Goal: Task Accomplishment & Management: Complete application form

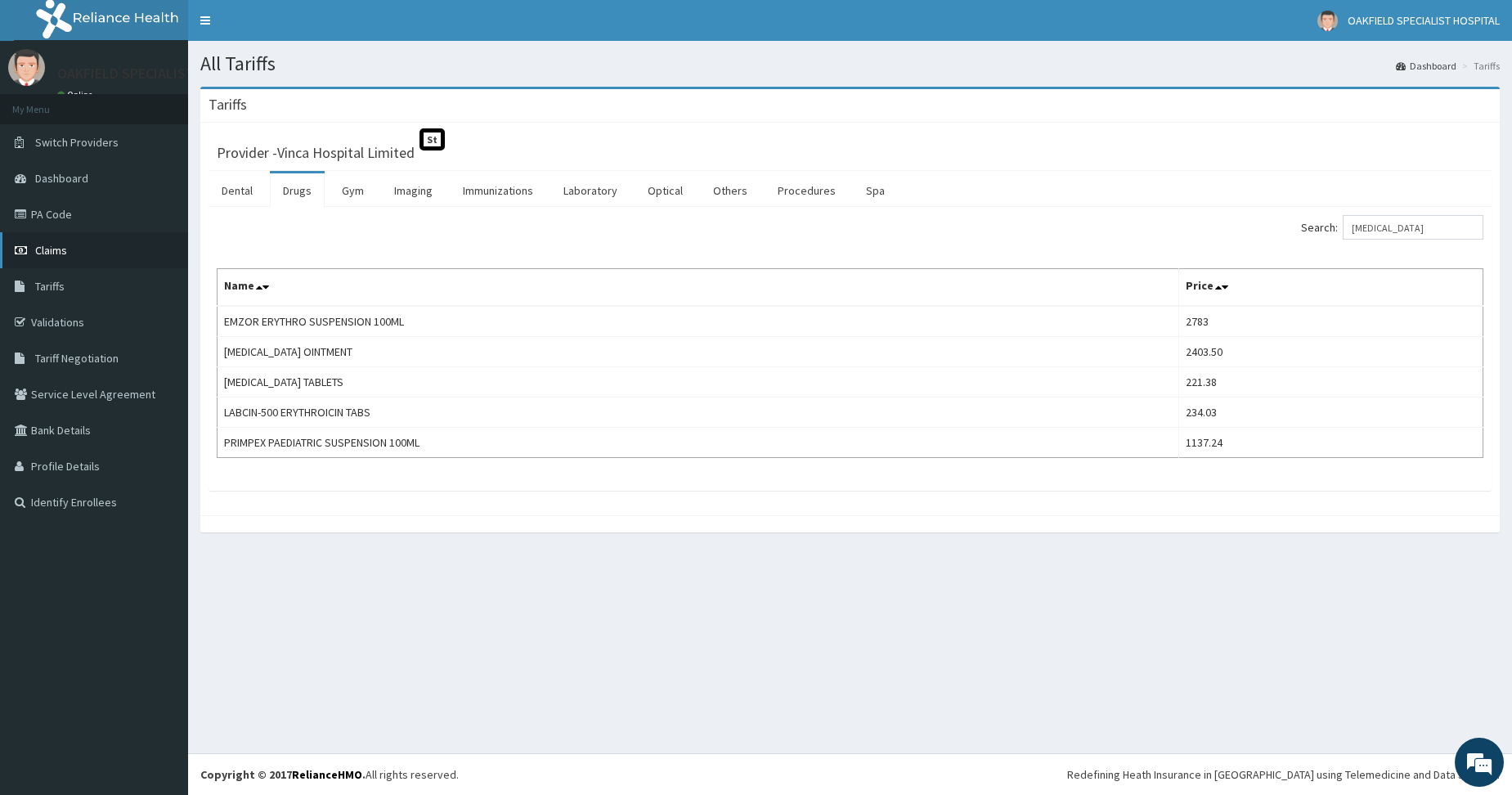
click at [65, 252] on span "Claims" at bounding box center [50, 250] width 32 height 15
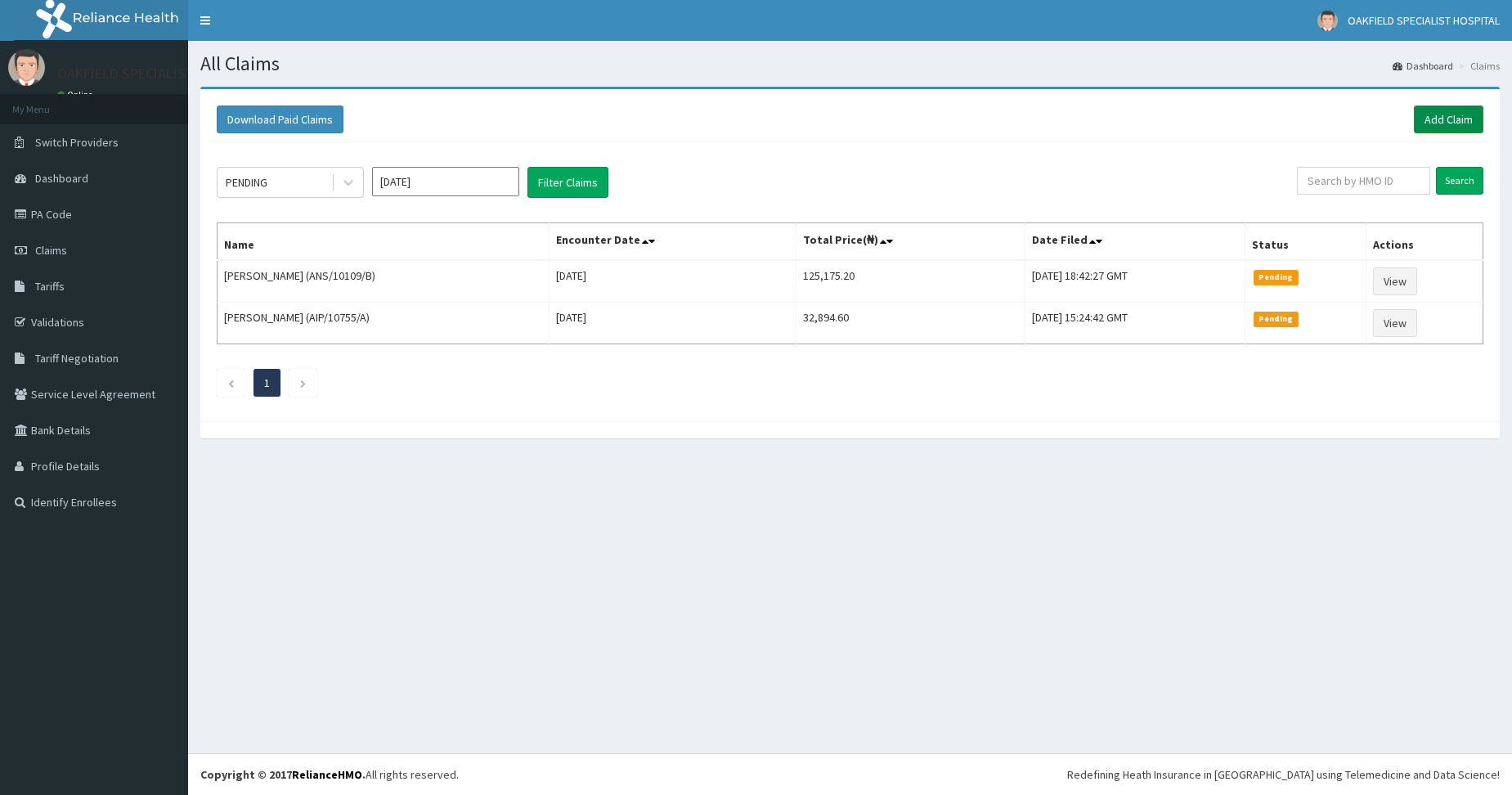
click at [1434, 127] on link "Add Claim" at bounding box center [1449, 119] width 69 height 27
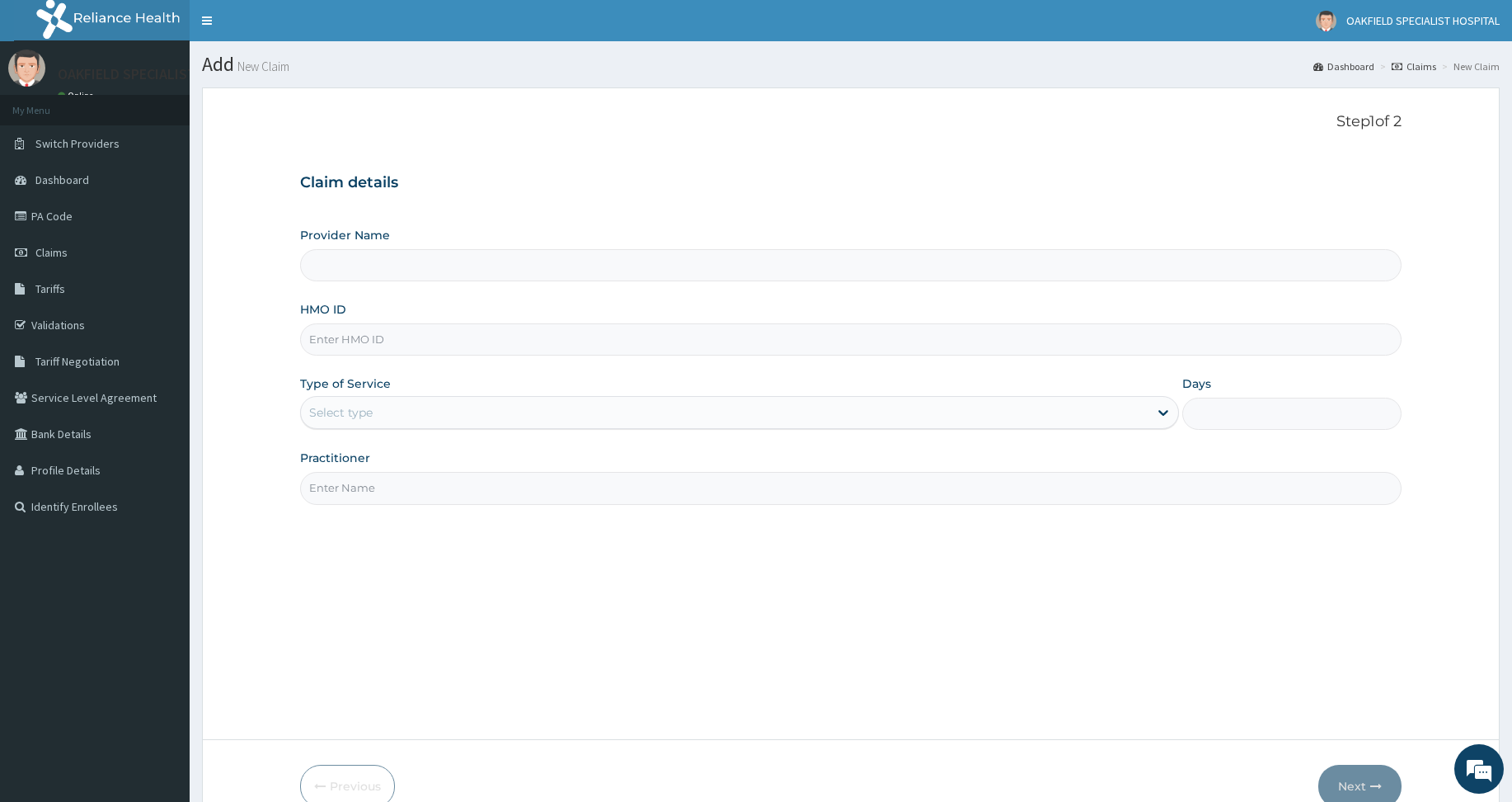
click at [370, 346] on input "HMO ID" at bounding box center [850, 339] width 1101 height 32
type input "Vinca Hospital Limited"
paste input "NIT/10017/A"
type input "NIT/10017/A"
click at [367, 419] on div "Select type" at bounding box center [340, 412] width 64 height 17
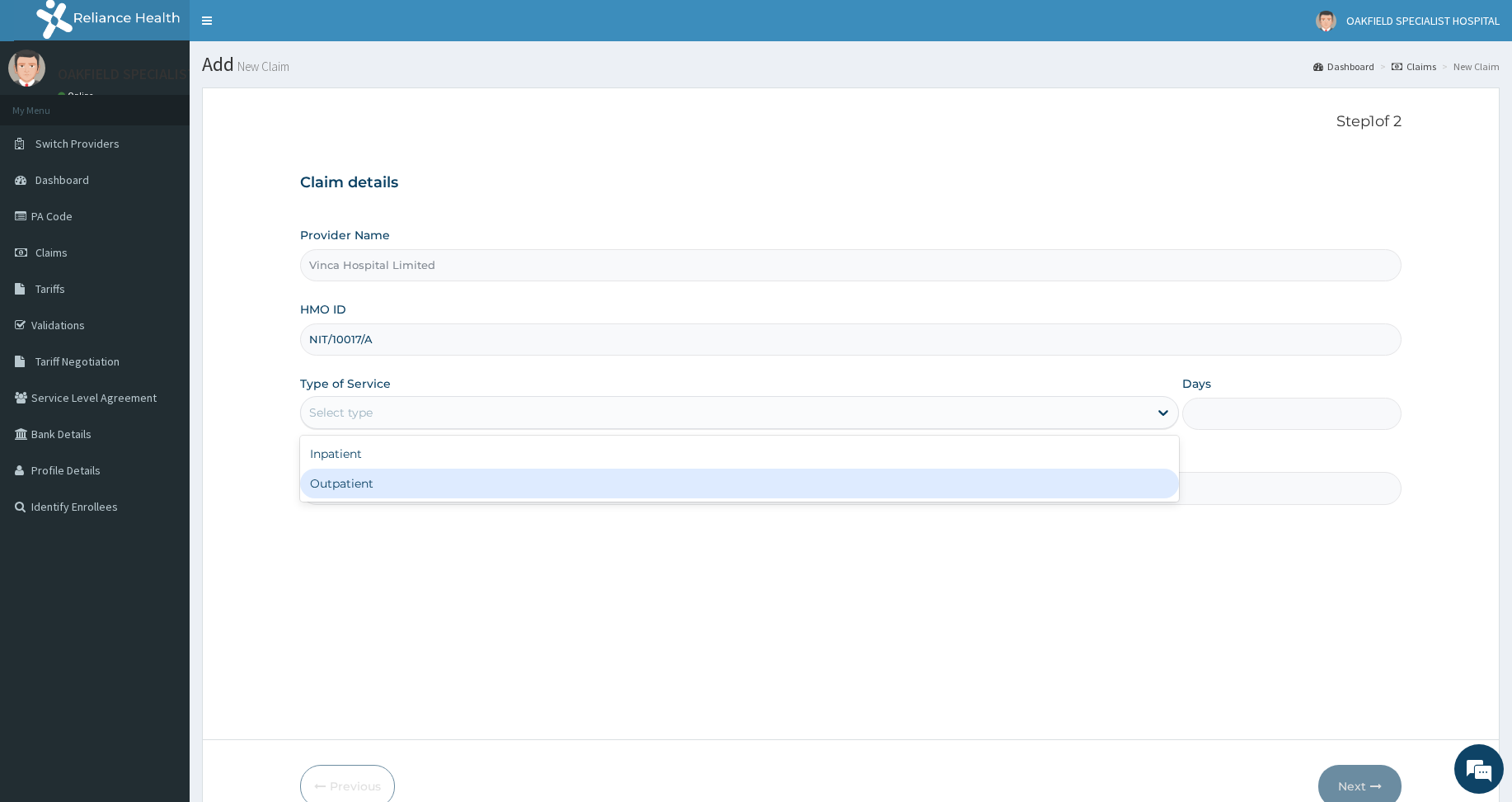
click at [324, 485] on div "Outpatient" at bounding box center [740, 483] width 879 height 29
type input "1"
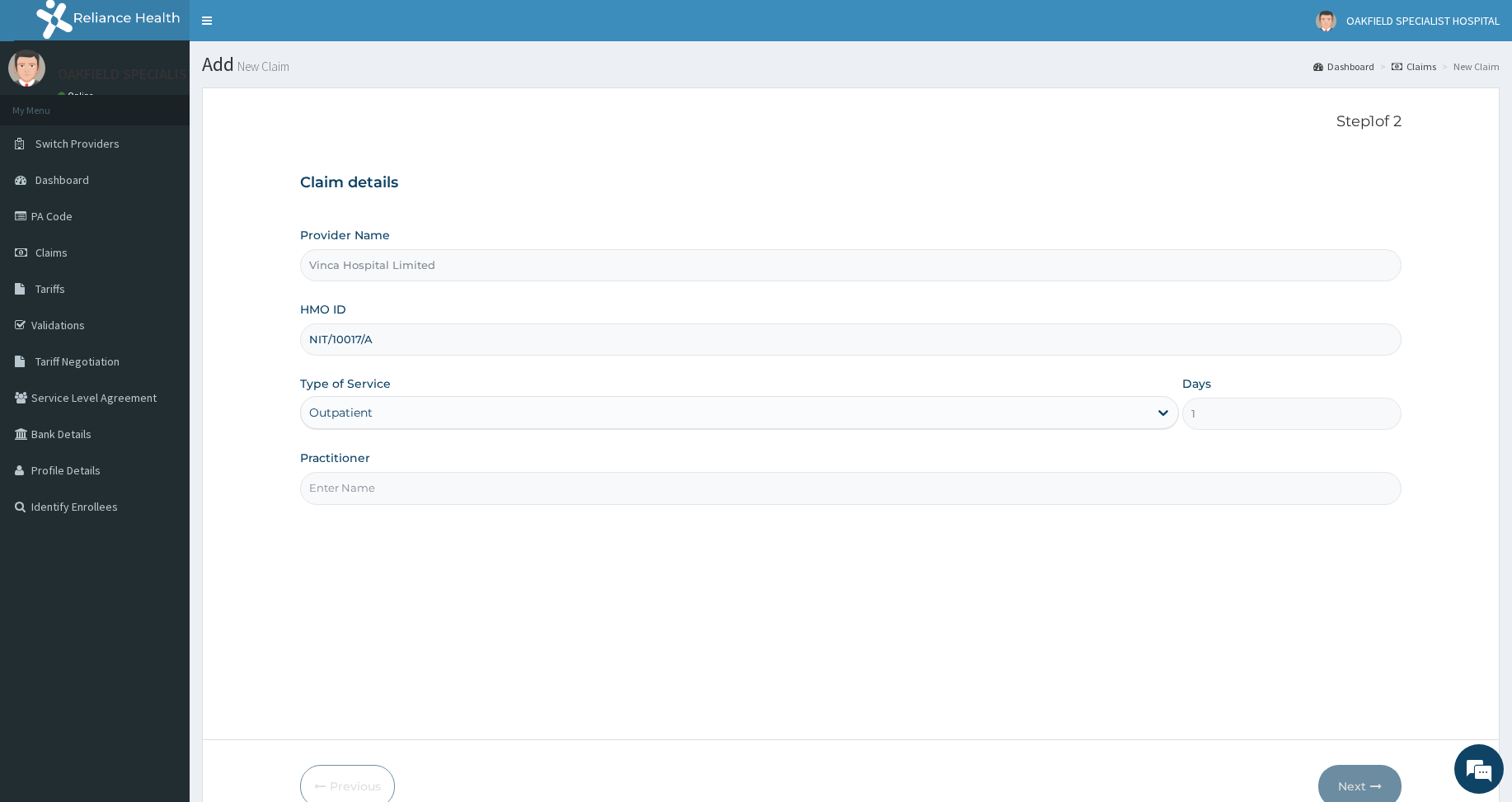
click at [356, 469] on div "Practitioner" at bounding box center [850, 477] width 1101 height 54
click at [354, 477] on input "Practitioner" at bounding box center [850, 488] width 1101 height 32
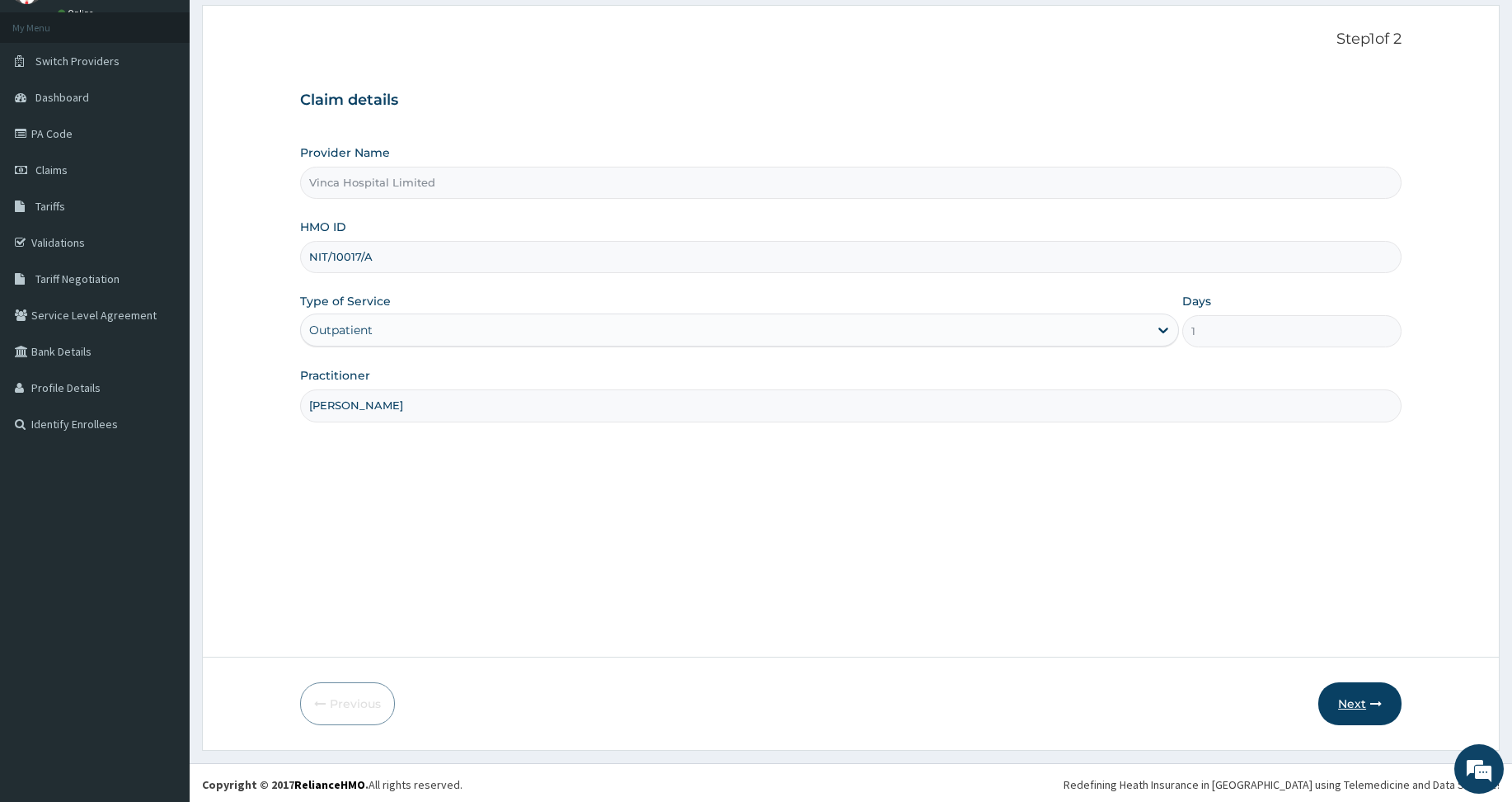
type input "DAVID"
click at [1343, 708] on button "Next" at bounding box center [1359, 703] width 83 height 43
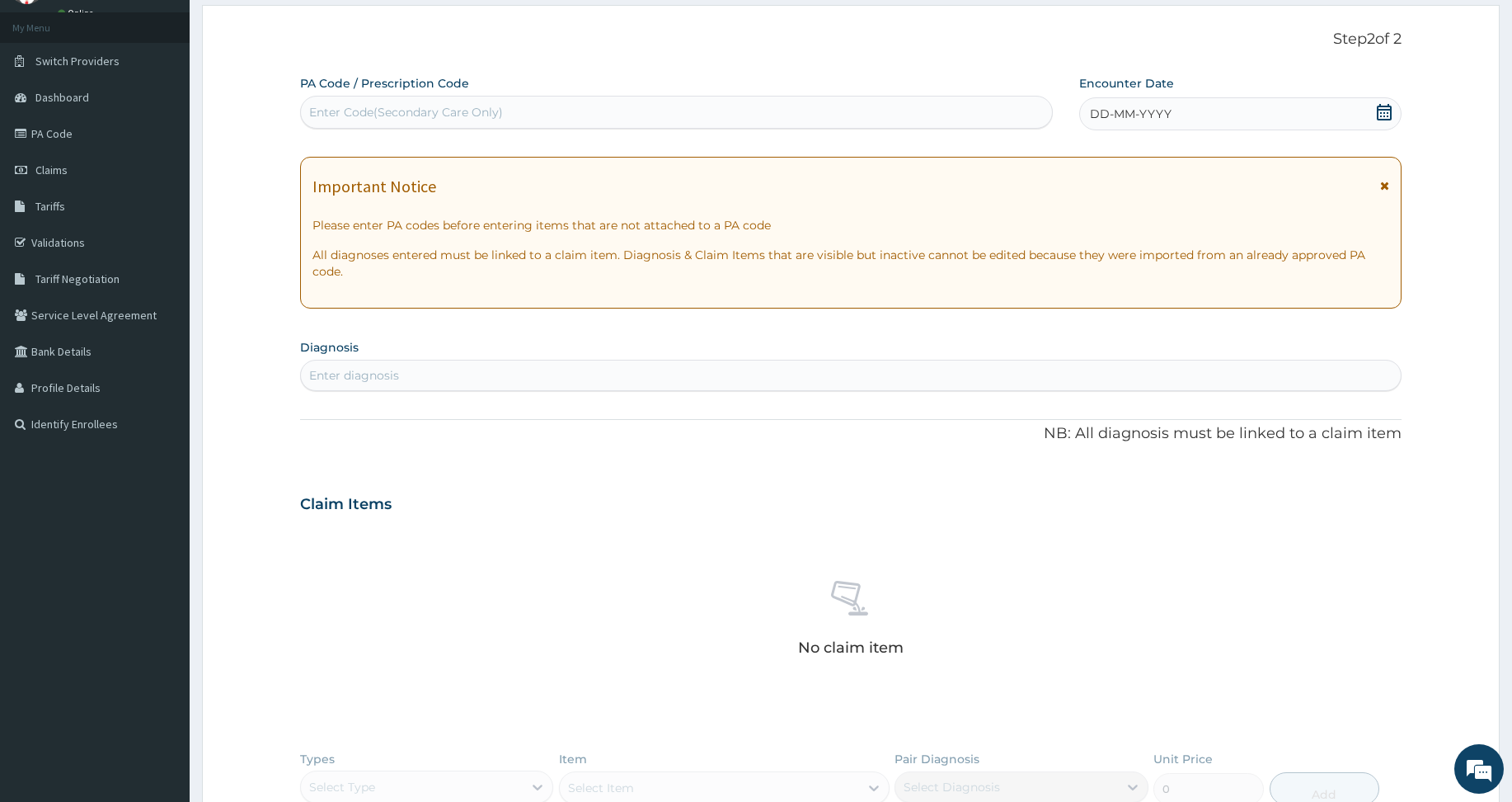
click at [1109, 108] on span "DD-MM-YYYY" at bounding box center [1131, 114] width 82 height 17
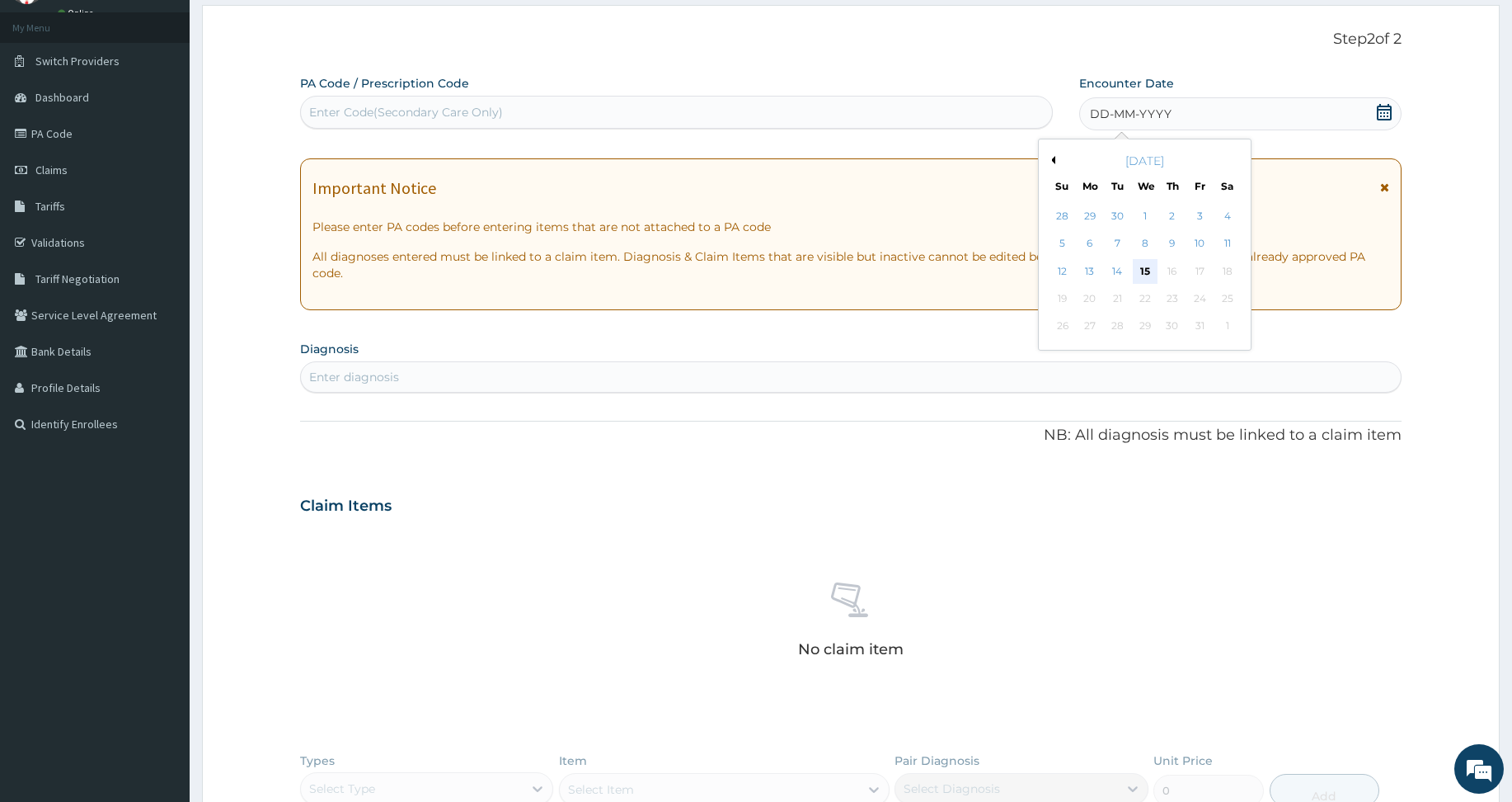
click at [1133, 269] on div "15" at bounding box center [1143, 271] width 25 height 25
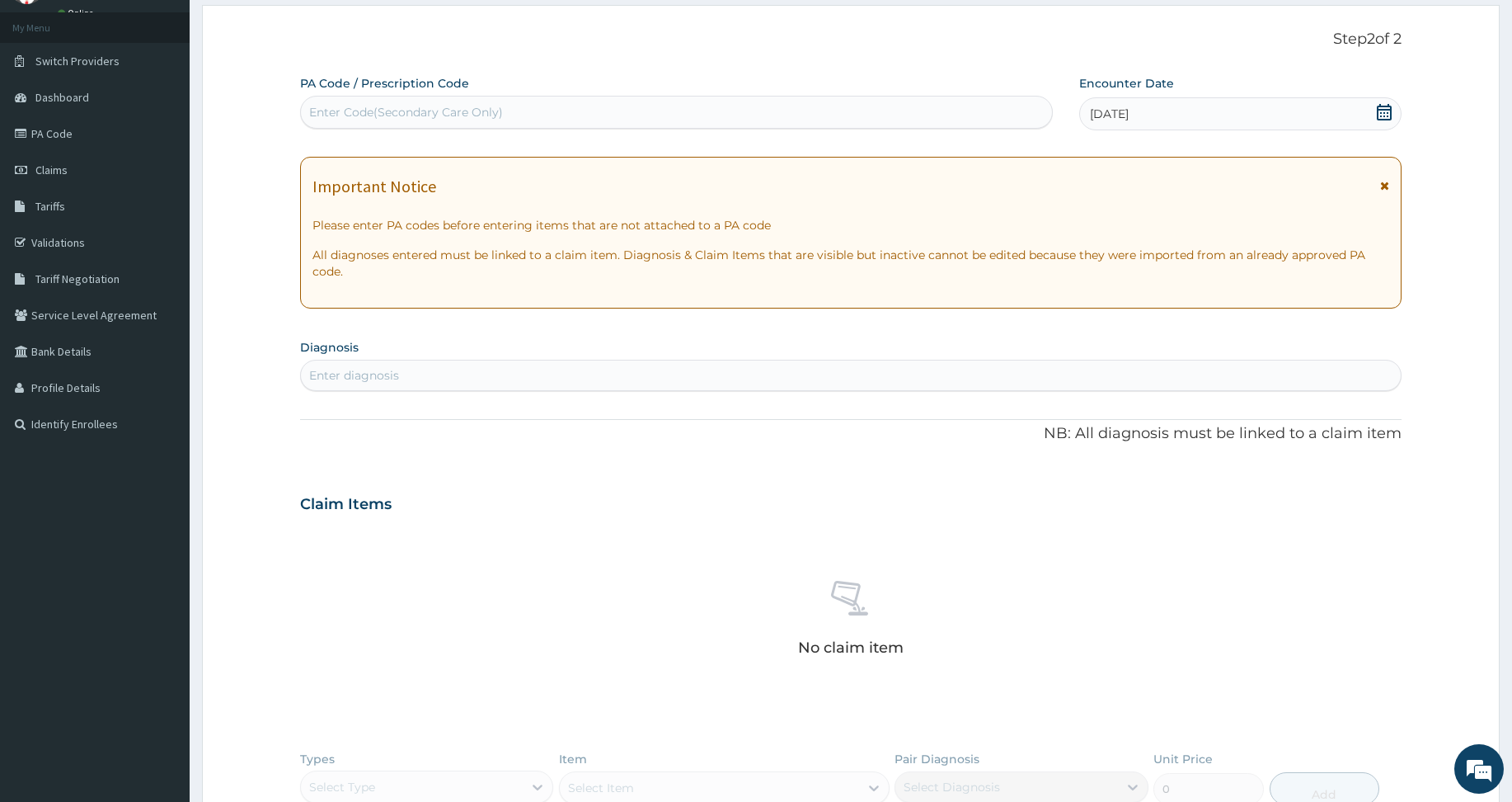
click at [766, 116] on div "Enter Code(Secondary Care Only)" at bounding box center [676, 112] width 751 height 27
paste input "PA/34CAEC"
type input "PA/34CAEC"
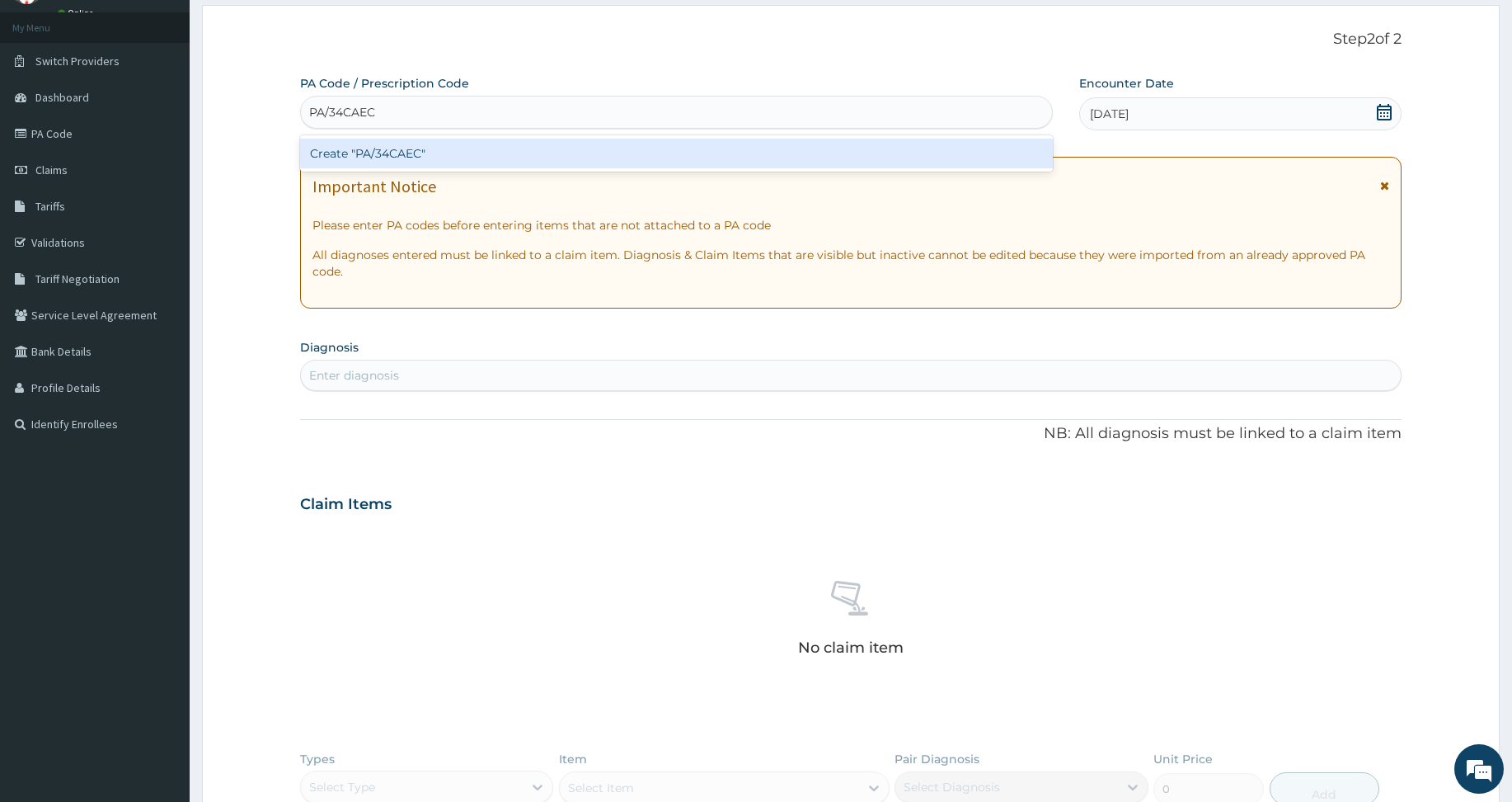
click at [713, 146] on div "Create "PA/34CAEC"" at bounding box center [676, 153] width 753 height 29
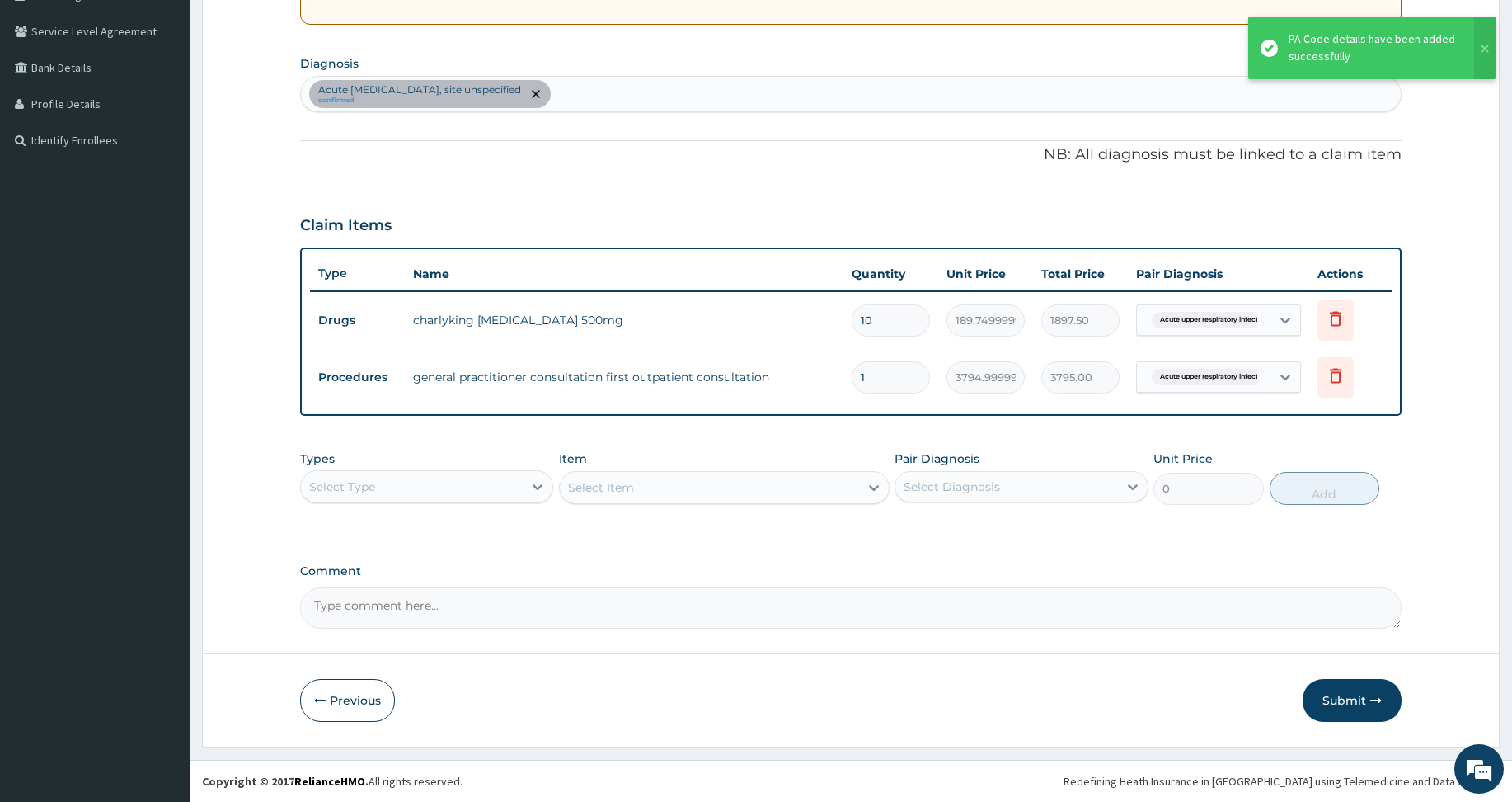
scroll to position [366, 0]
click at [1347, 689] on button "Submit" at bounding box center [1351, 700] width 99 height 43
